Goal: Task Accomplishment & Management: Manage account settings

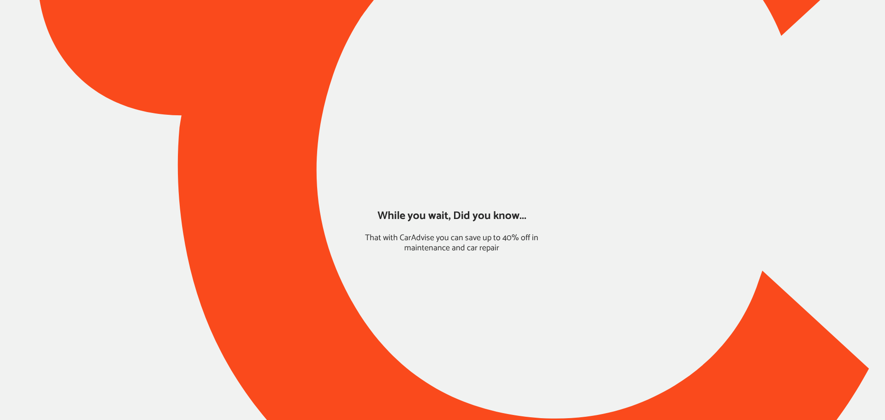
type input "*****"
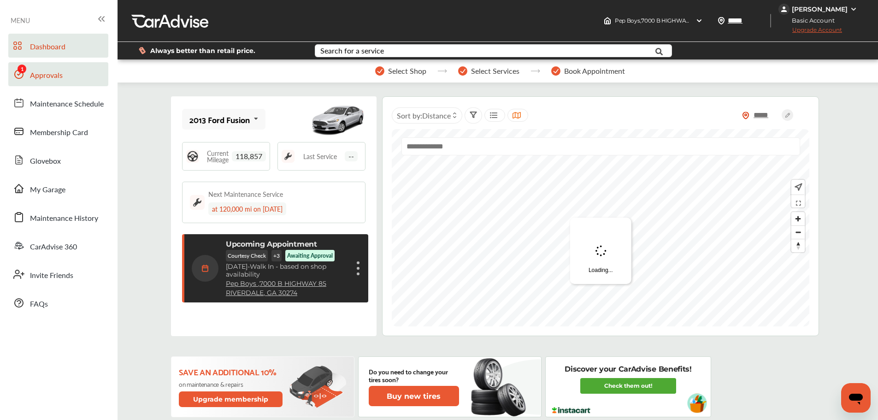
click at [31, 77] on span "Approvals" at bounding box center [46, 76] width 33 height 12
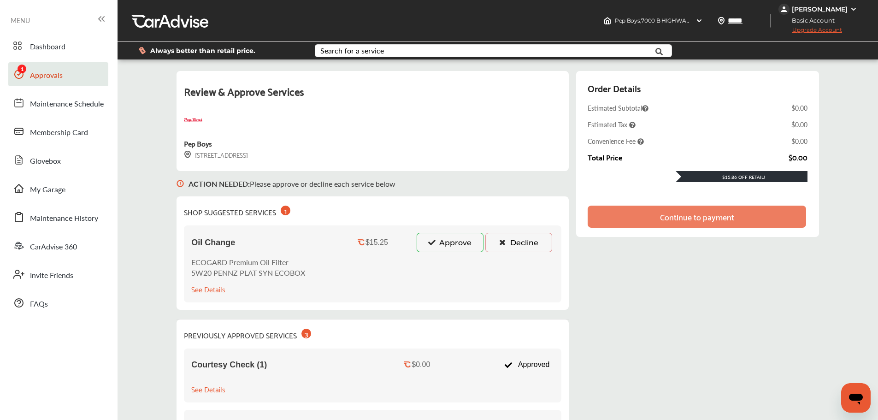
click at [442, 244] on button "Approve" at bounding box center [450, 242] width 67 height 19
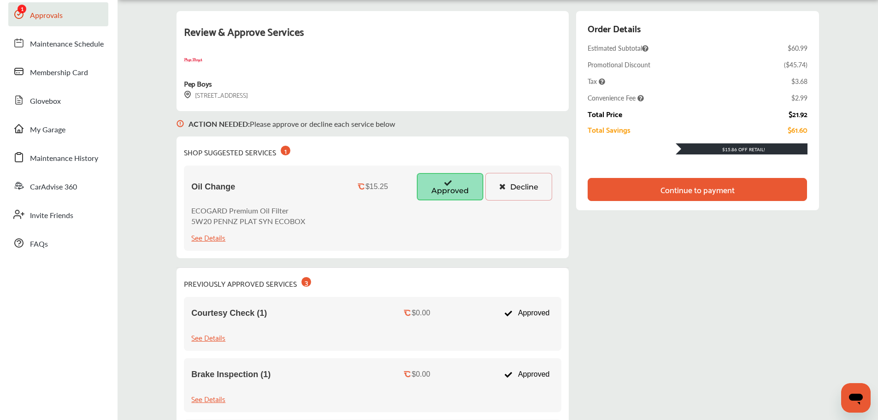
scroll to position [46, 0]
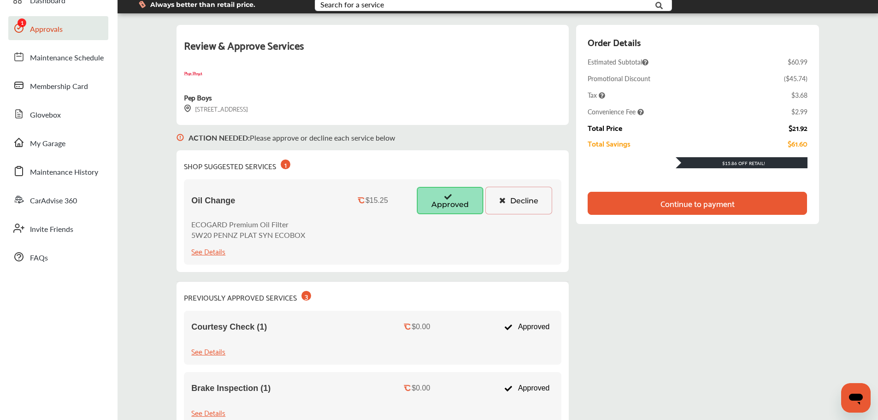
click at [718, 201] on div "Continue to payment" at bounding box center [697, 203] width 74 height 9
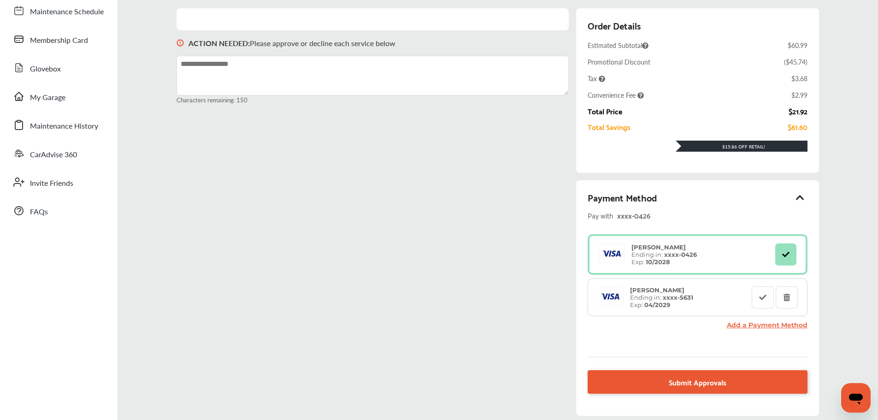
scroll to position [0, 0]
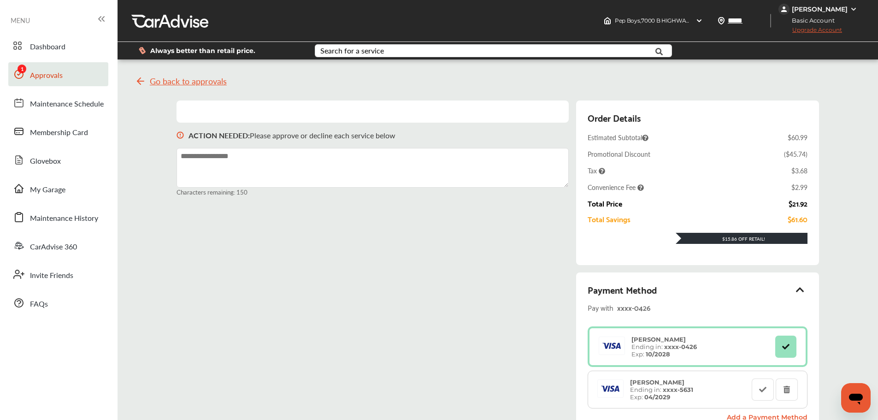
click at [829, 3] on div "Brandon Williams Basic Account Upgrade Account" at bounding box center [828, 20] width 100 height 41
click at [837, 9] on div "[PERSON_NAME]" at bounding box center [820, 9] width 56 height 8
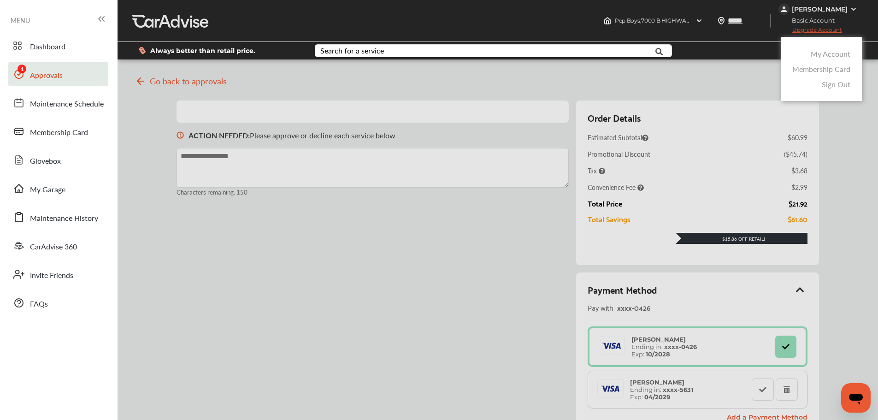
click at [831, 53] on link "My Account" at bounding box center [831, 53] width 40 height 11
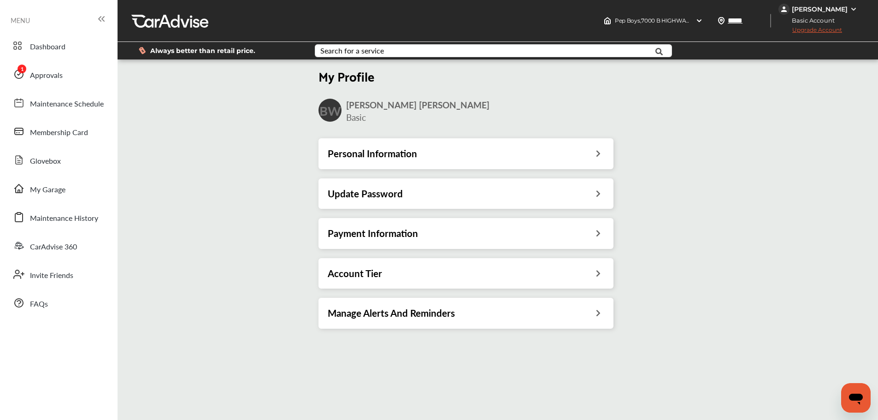
click at [576, 158] on div "Personal Information" at bounding box center [466, 153] width 276 height 12
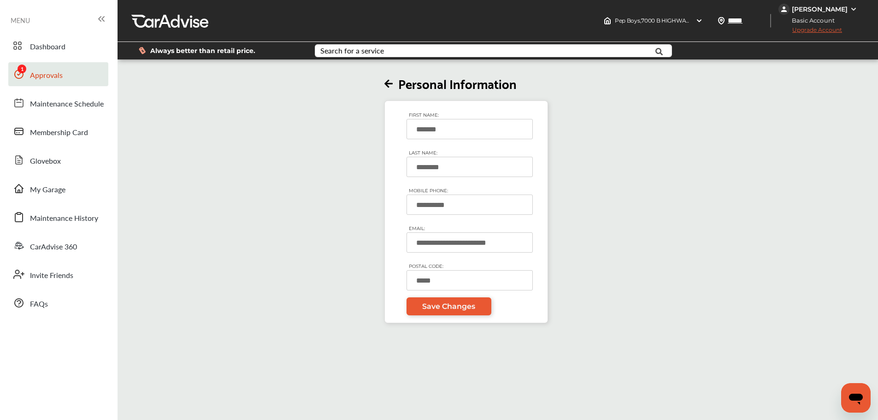
click at [76, 80] on link "Approvals" at bounding box center [58, 74] width 100 height 24
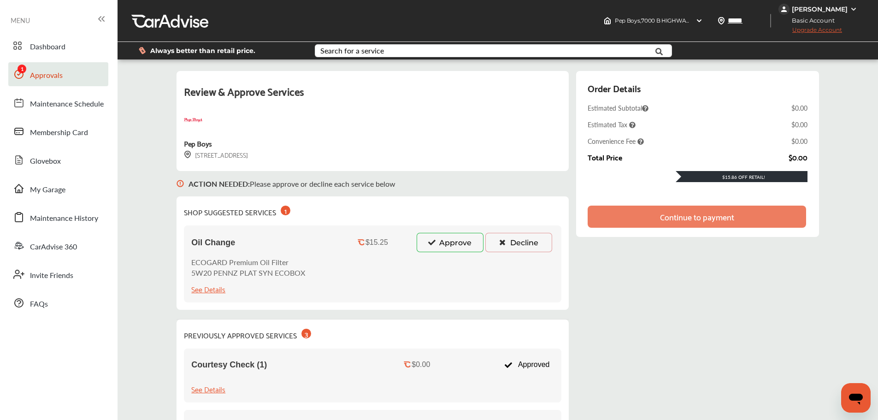
click at [850, 12] on img at bounding box center [853, 9] width 7 height 7
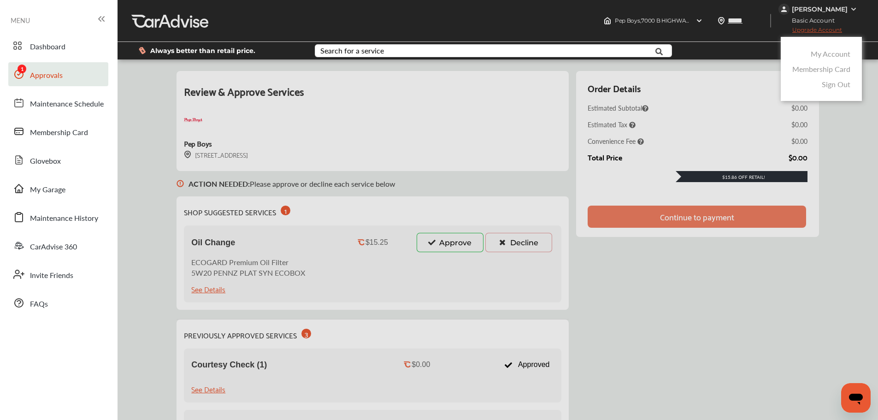
click at [841, 55] on link "My Account" at bounding box center [831, 53] width 40 height 11
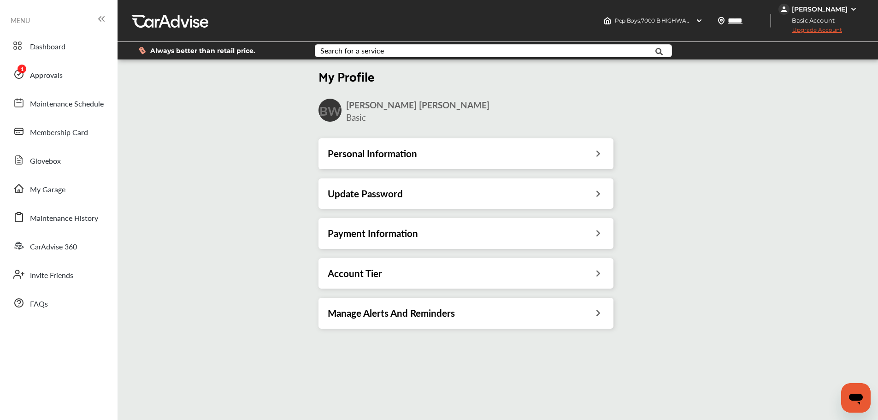
click at [596, 229] on icon at bounding box center [598, 232] width 9 height 10
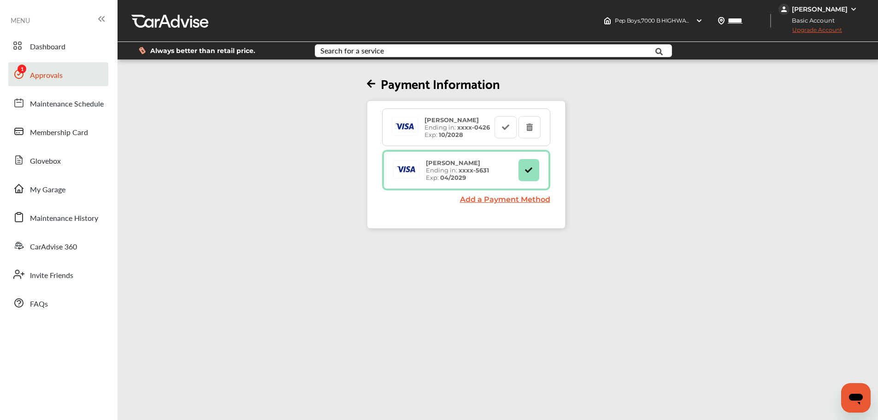
click at [59, 79] on span "Approvals" at bounding box center [46, 76] width 33 height 12
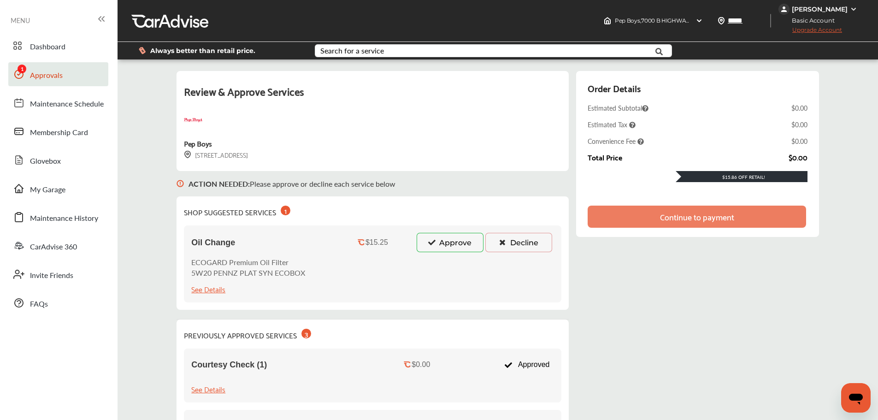
click at [466, 248] on button "Approve" at bounding box center [450, 242] width 67 height 19
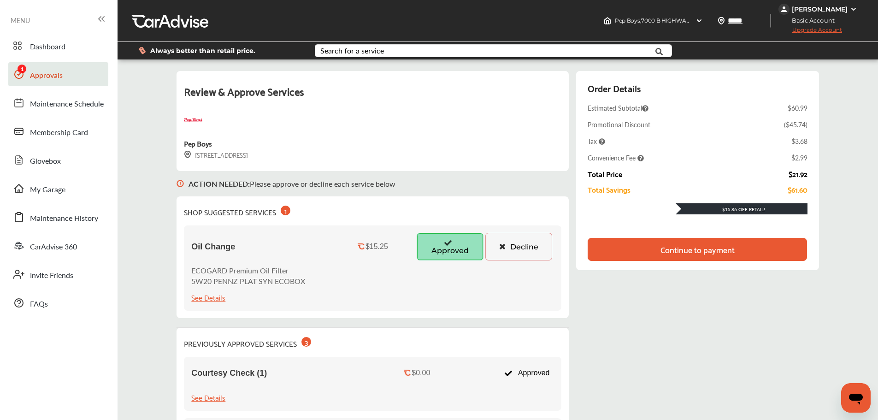
click at [772, 244] on div "Continue to payment" at bounding box center [697, 249] width 219 height 23
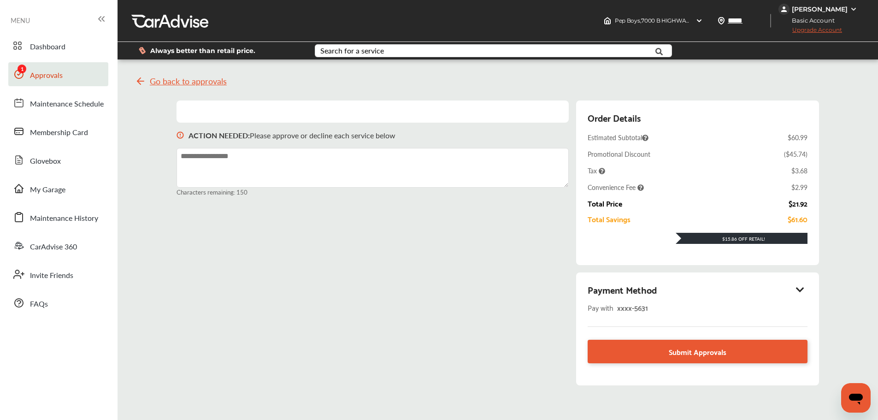
click at [803, 288] on icon at bounding box center [799, 289] width 11 height 9
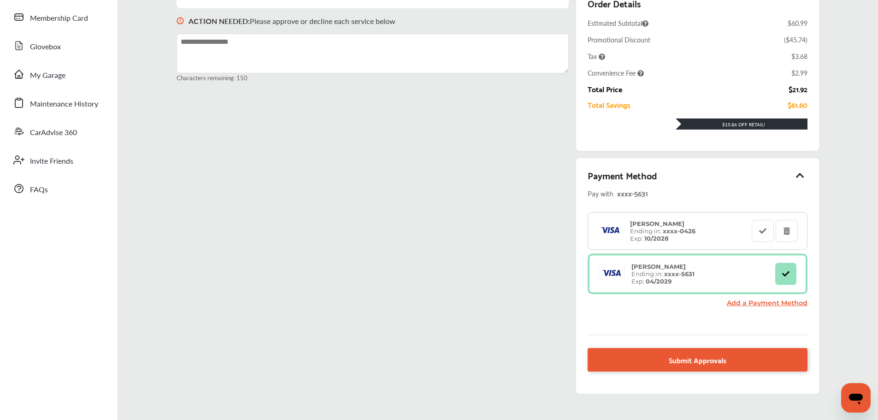
scroll to position [117, 0]
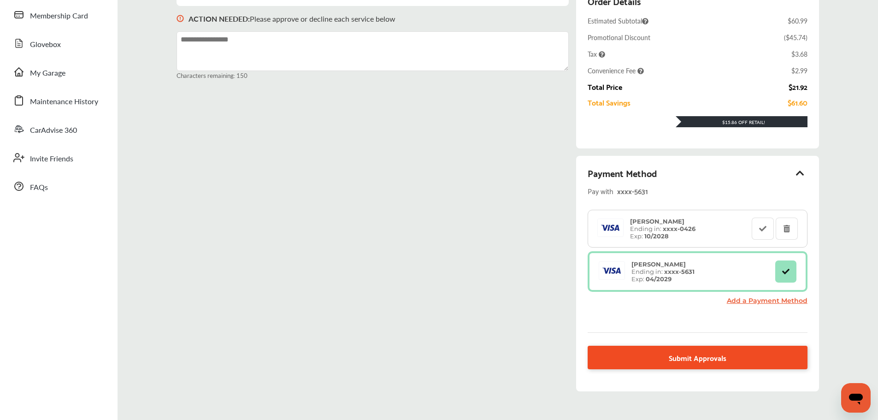
click at [641, 348] on link "Submit Approvals" at bounding box center [697, 358] width 219 height 24
